Goal: Find specific fact: Find specific page/section

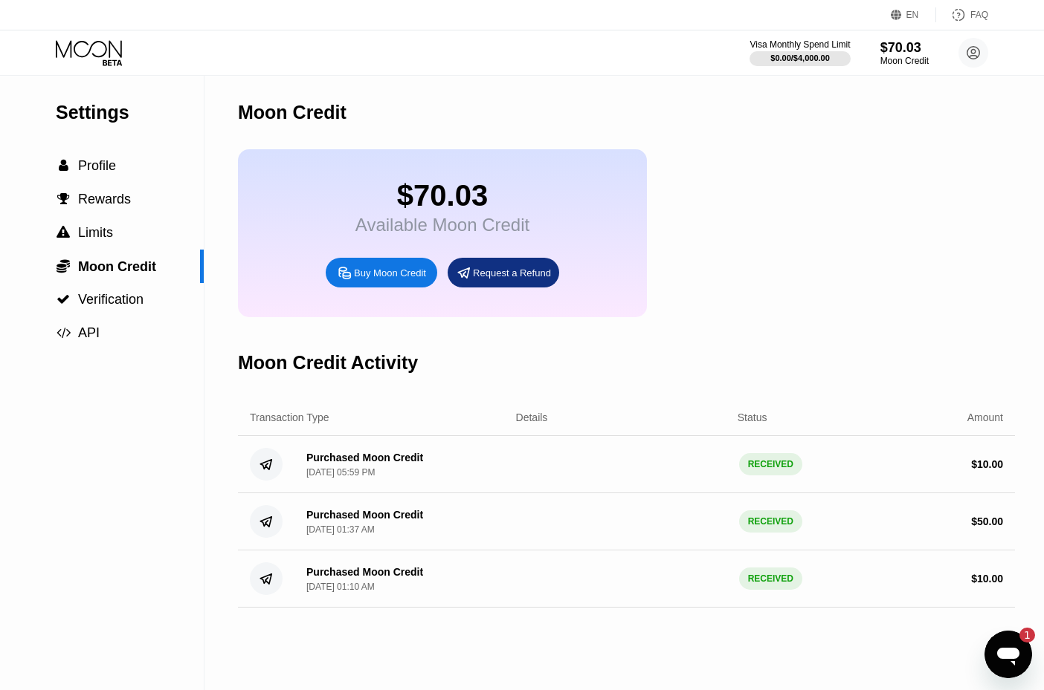
click at [996, 655] on icon "Открыть окно обмена сообщениями, 1 непрочитанное сообщение" at bounding box center [1007, 654] width 27 height 27
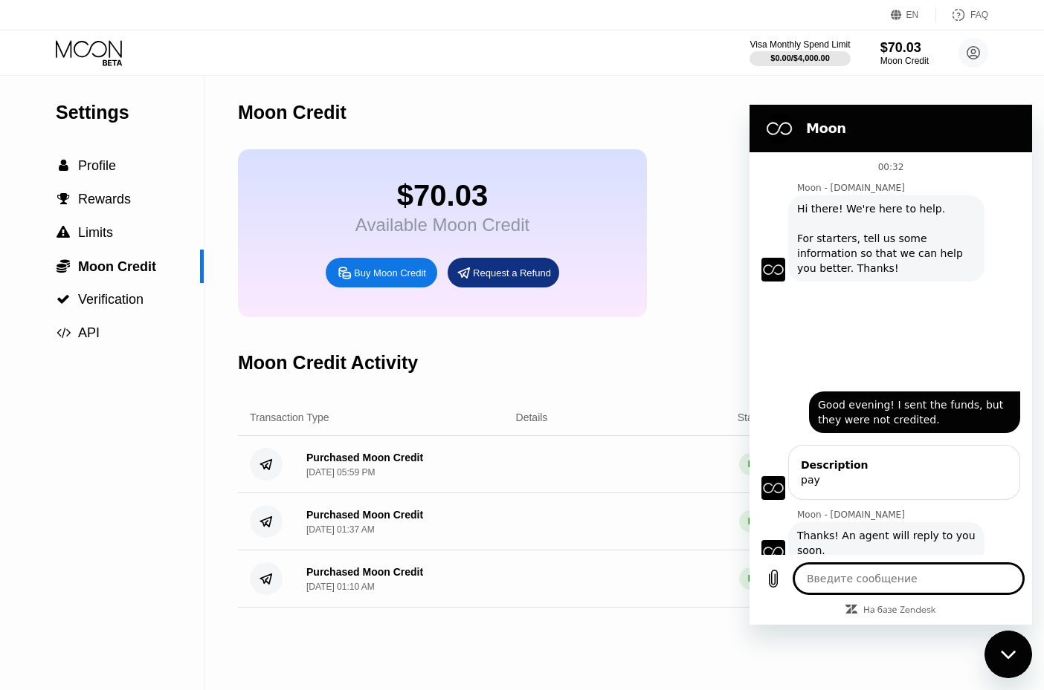
scroll to position [274, 0]
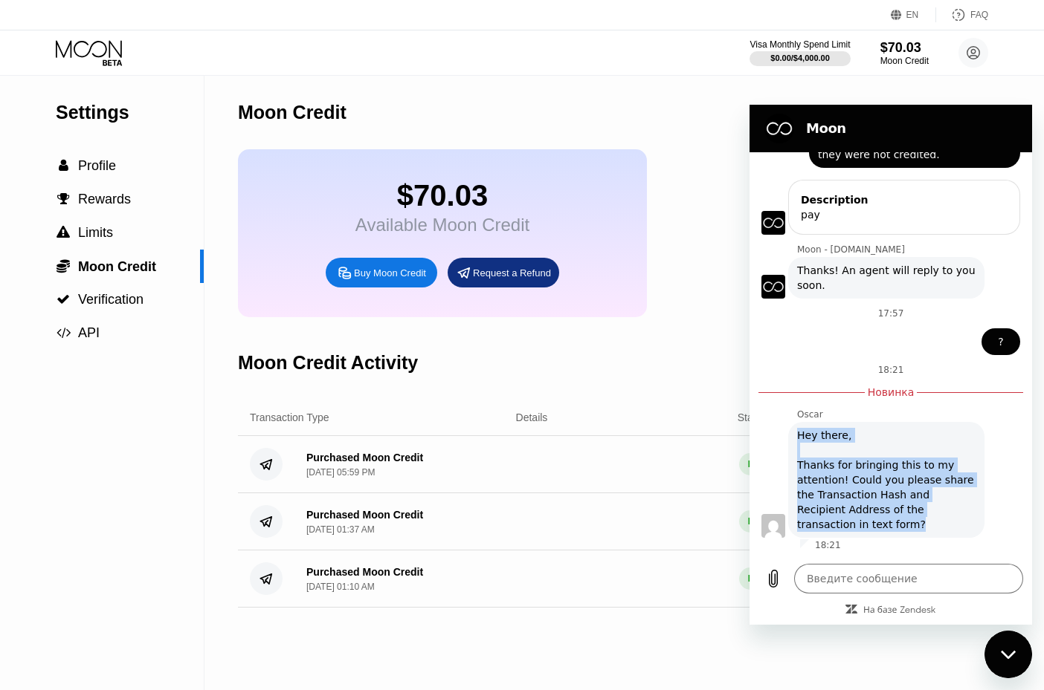
drag, startPoint x: 841, startPoint y: 525, endPoint x: 792, endPoint y: 437, distance: 100.1
click at [792, 437] on div "[PERSON_NAME] говорит: Hey there, Thanks for bringing this to my attention! Cou…" at bounding box center [886, 480] width 196 height 116
copy div "Hey there, Thanks for bringing this to my attention! Could you please share the…"
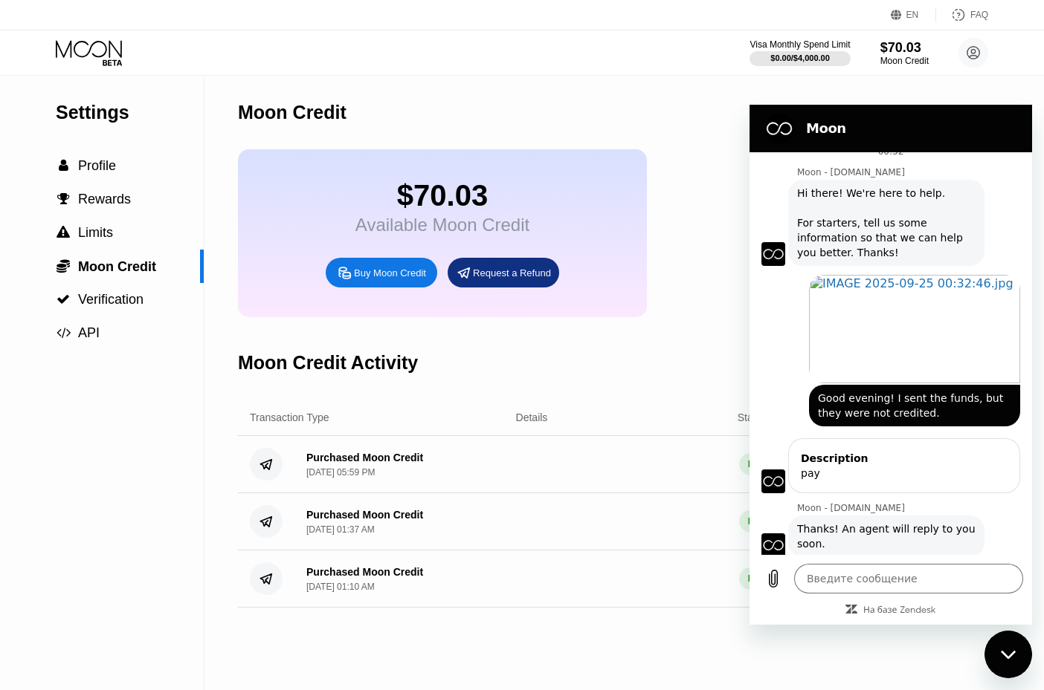
scroll to position [0, 0]
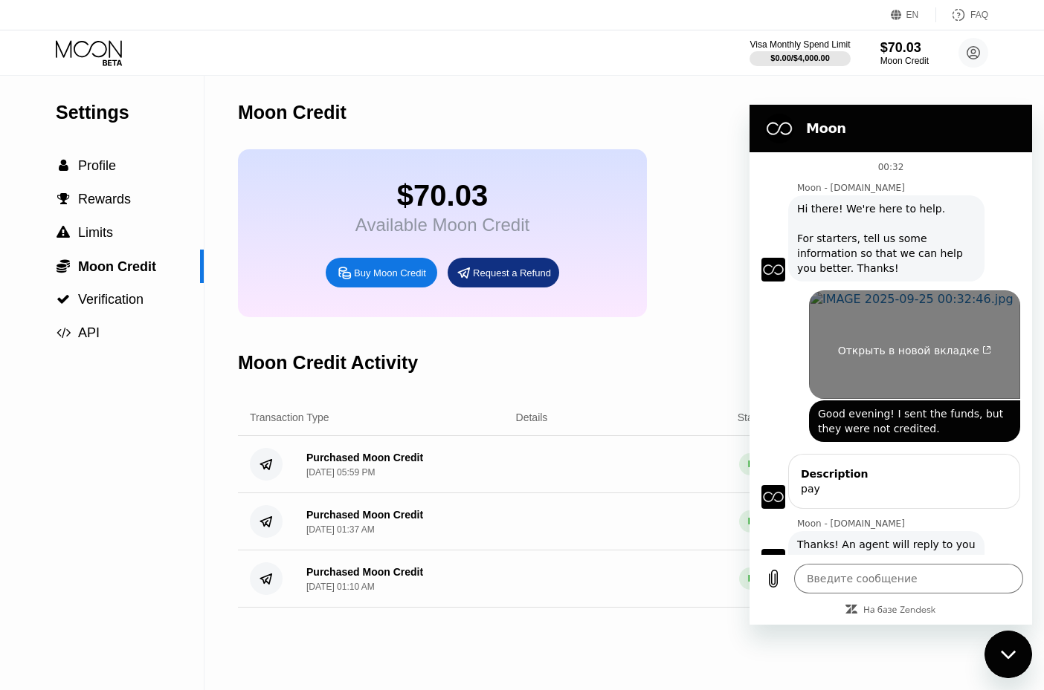
click at [890, 349] on span "Открыть в новой вкладке" at bounding box center [915, 351] width 154 height 12
type textarea "x"
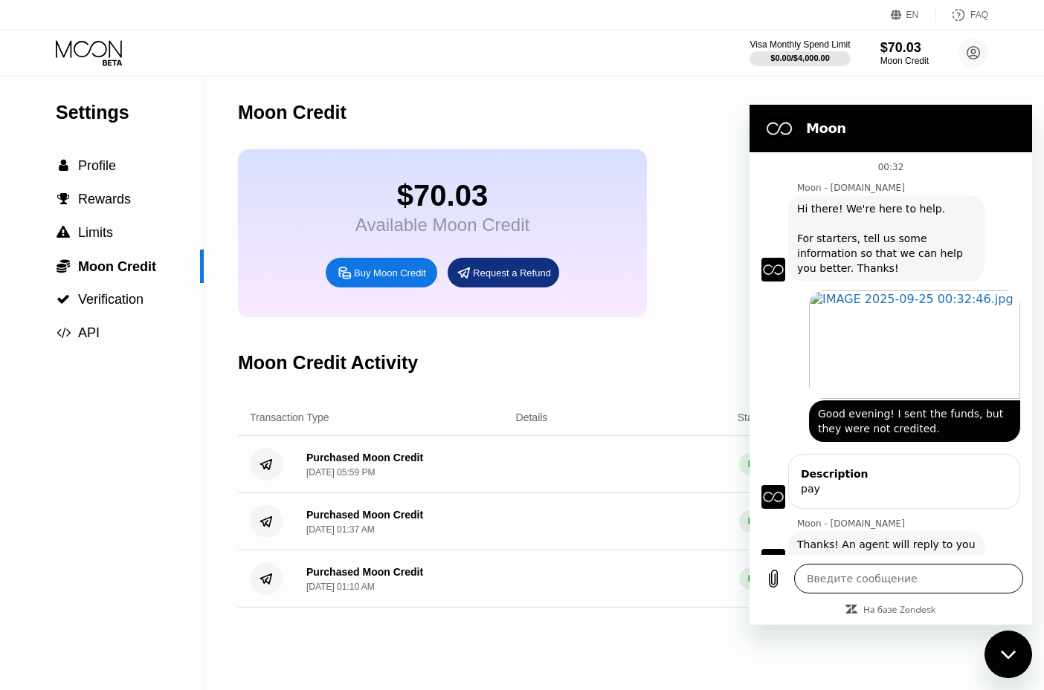
click at [835, 576] on textarea at bounding box center [908, 579] width 229 height 30
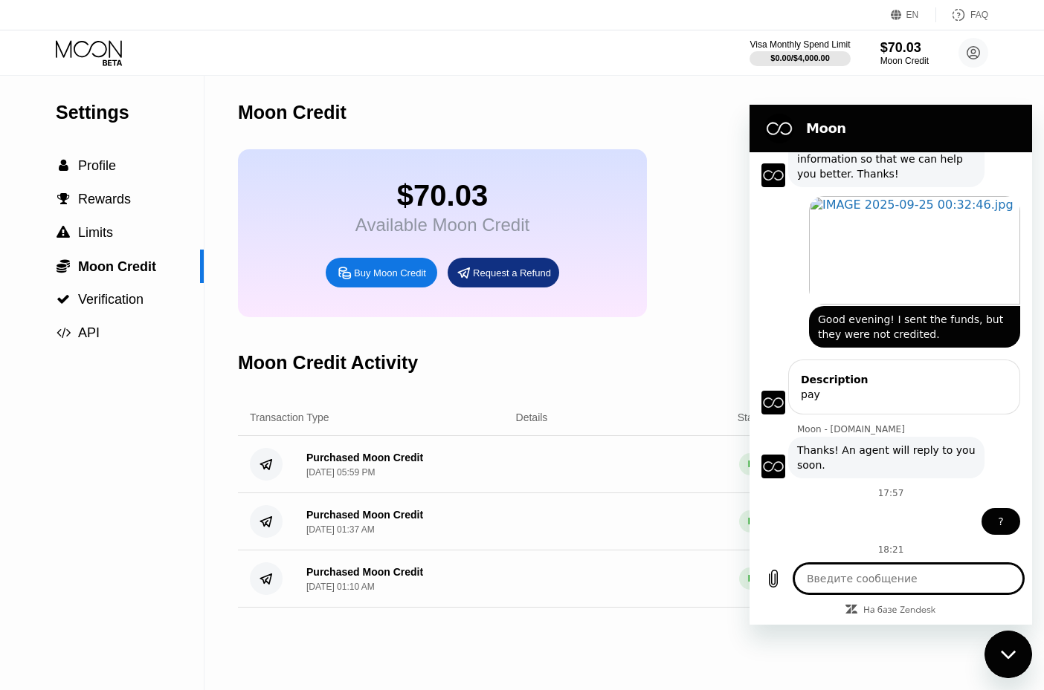
scroll to position [274, 0]
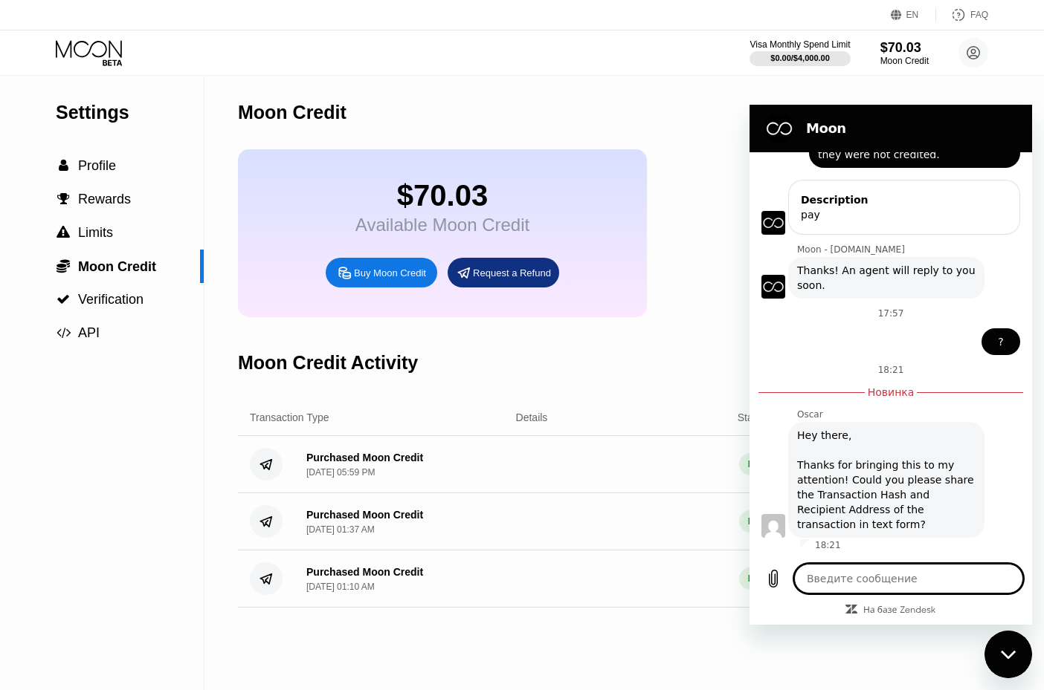
click at [829, 578] on textarea at bounding box center [908, 579] width 229 height 30
paste textarea "Transaction Action Transfer 100 USDT0 ($100.00) to 0x206b97db618A3c5762a05195F9…"
type textarea "Transaction Action Transfer 100 USDT0 ($100.00) to 0x206b97db618A3c5762a05195F9…"
type textarea "x"
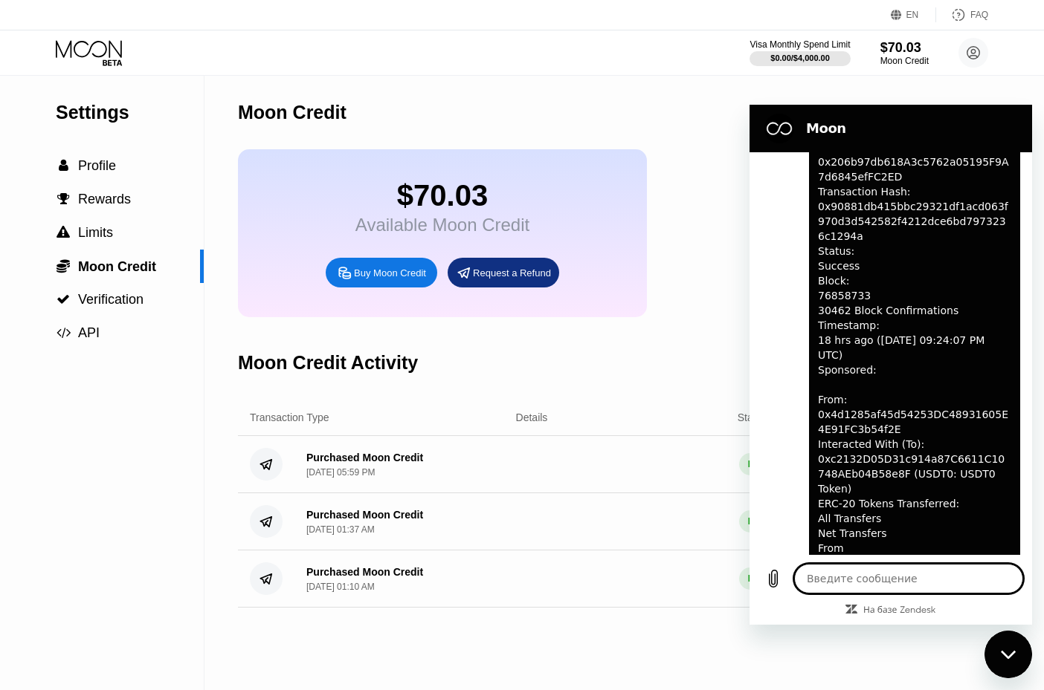
scroll to position [1074, 0]
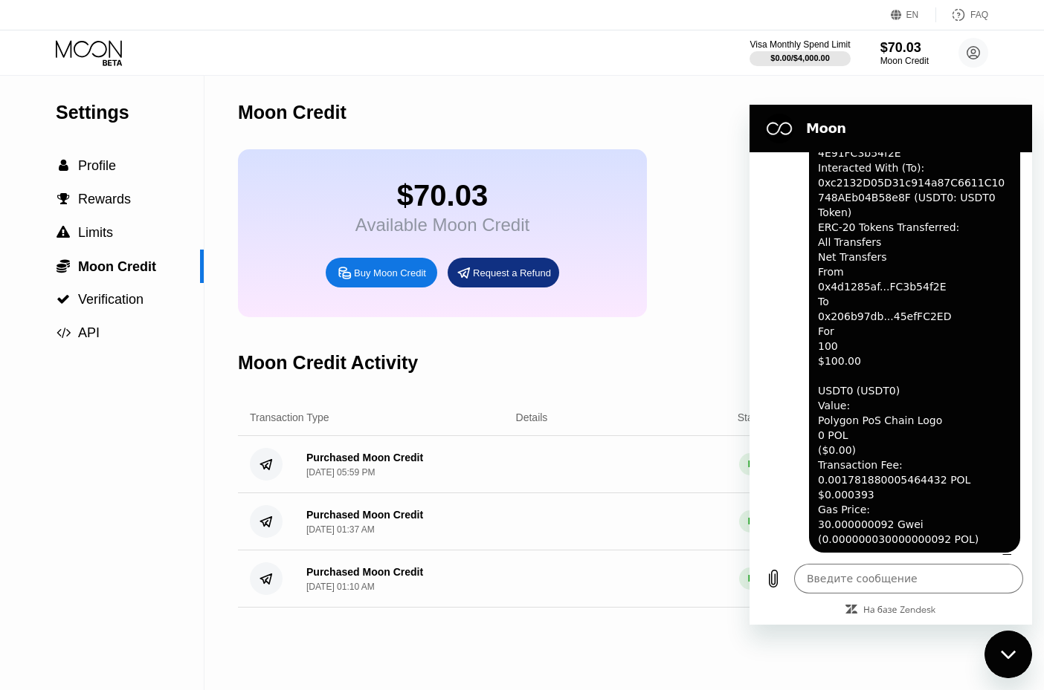
click at [685, 198] on div "$70.03 Available Moon Credit Buy Moon Credit Request a Refund" at bounding box center [626, 233] width 777 height 168
type textarea "x"
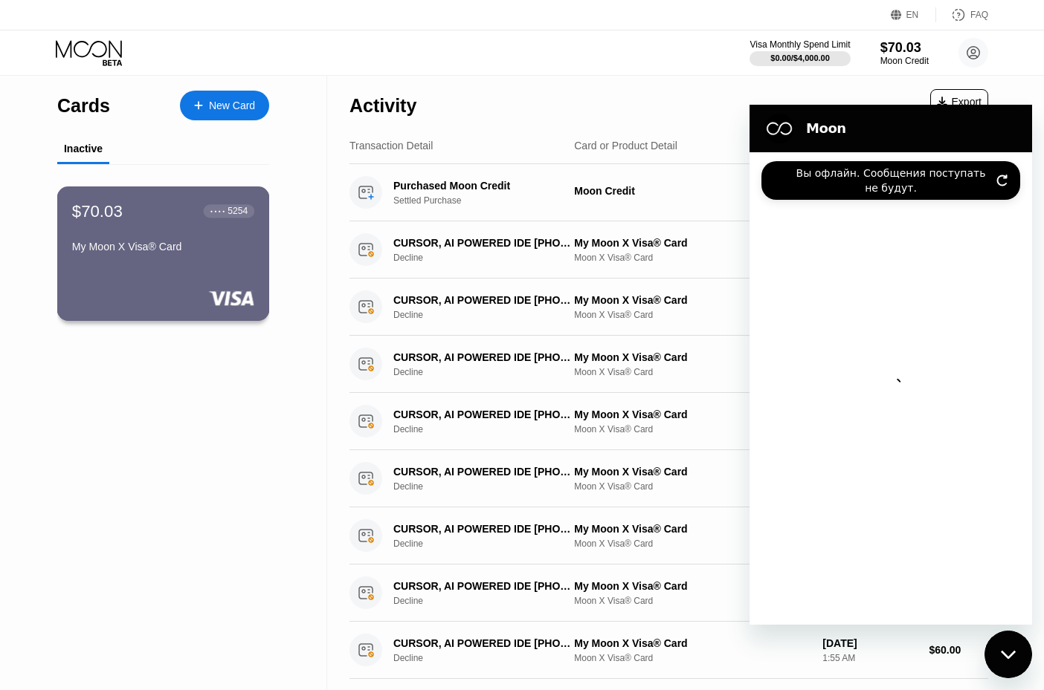
click at [218, 214] on div "● ● ● ● 5254" at bounding box center [228, 211] width 37 height 10
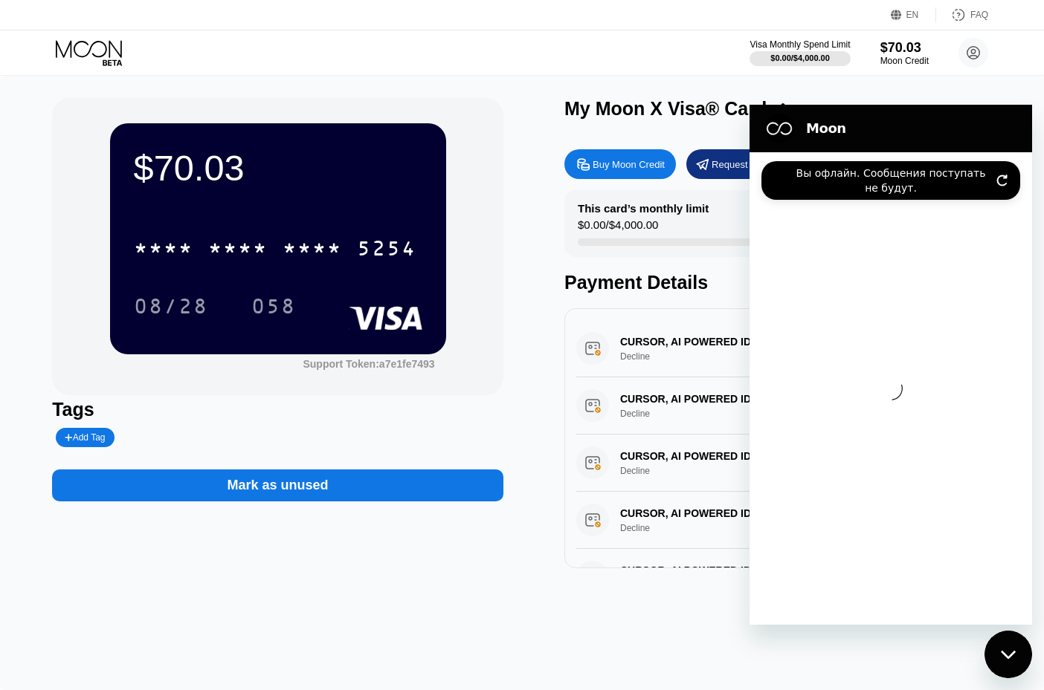
click at [1010, 641] on div "Закрыть окно обмена сообщениями" at bounding box center [1008, 655] width 45 height 45
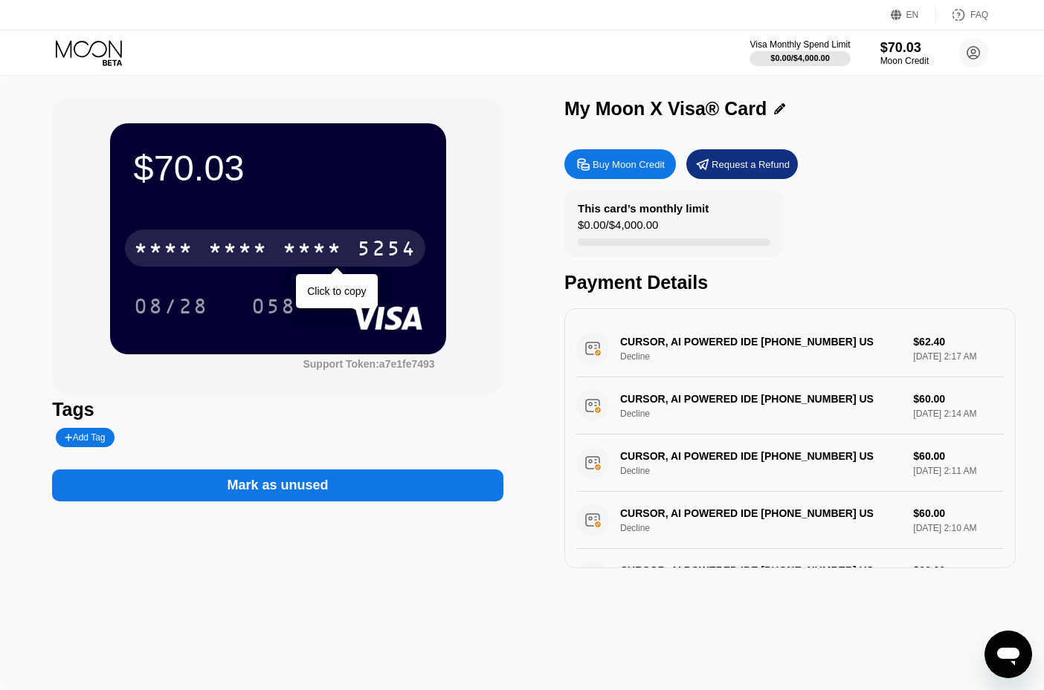
click at [321, 256] on div "* * * *" at bounding box center [311, 251] width 59 height 24
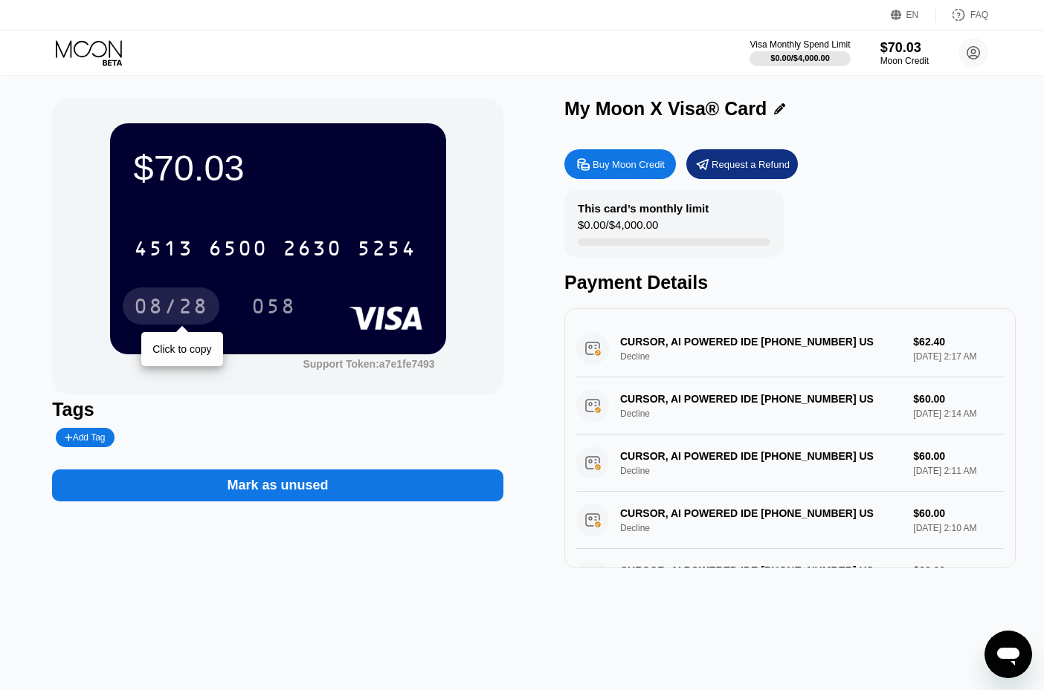
click at [172, 305] on div "08/28" at bounding box center [171, 309] width 74 height 24
